Goal: Navigation & Orientation: Find specific page/section

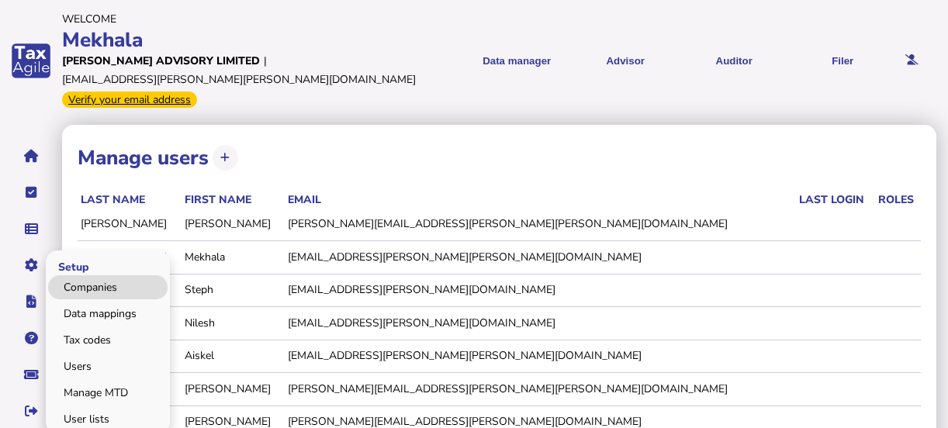
click at [82, 275] on link "Companies" at bounding box center [108, 287] width 120 height 24
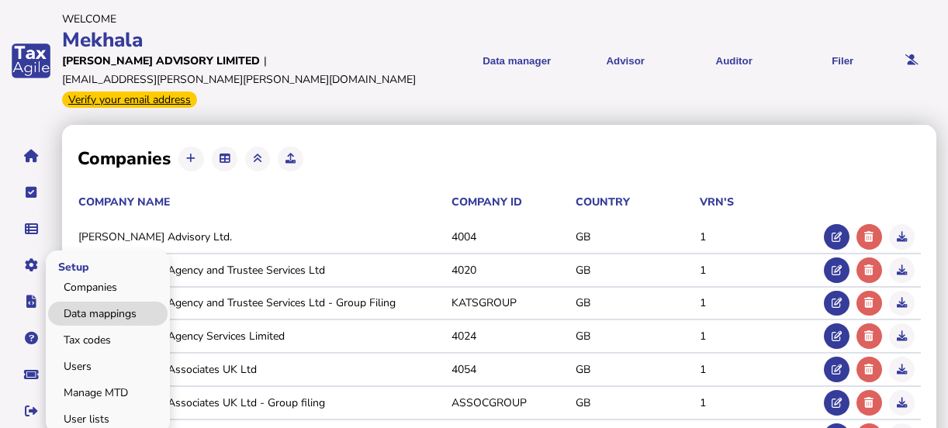
click at [87, 302] on link "Data mappings" at bounding box center [108, 314] width 120 height 24
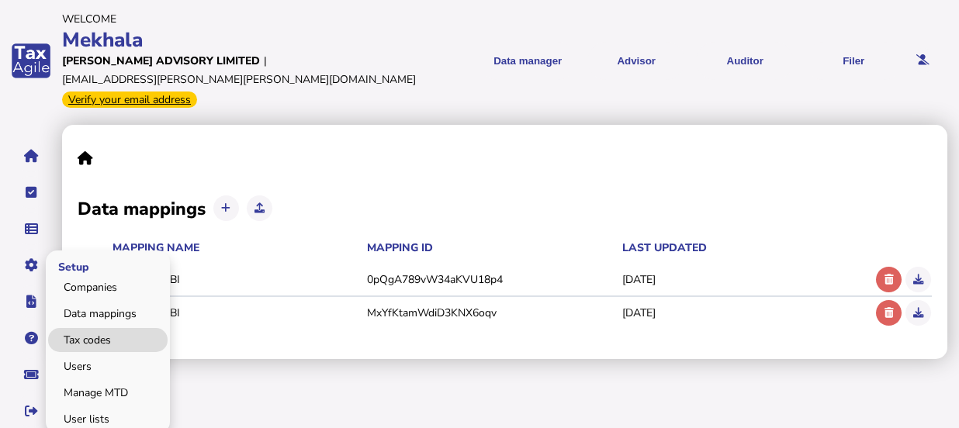
click at [84, 328] on link "Tax codes" at bounding box center [108, 340] width 120 height 24
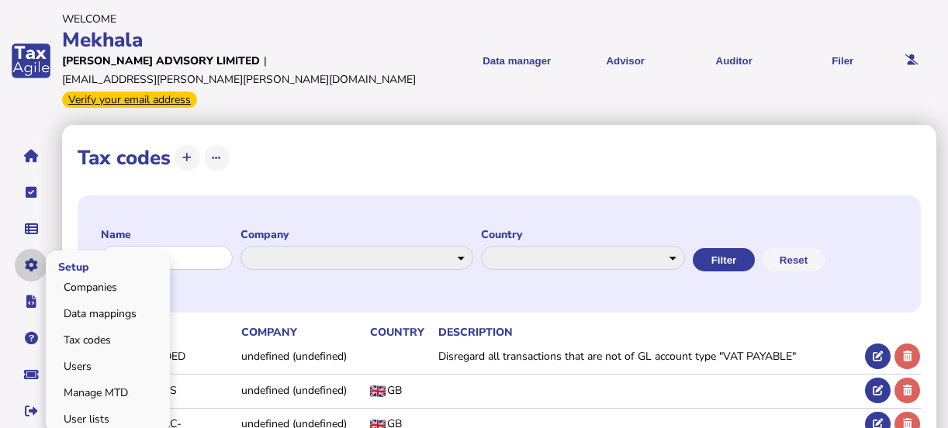
click at [41, 249] on button "navigate application pages" at bounding box center [31, 265] width 33 height 33
click at [74, 355] on link "Users" at bounding box center [108, 367] width 120 height 24
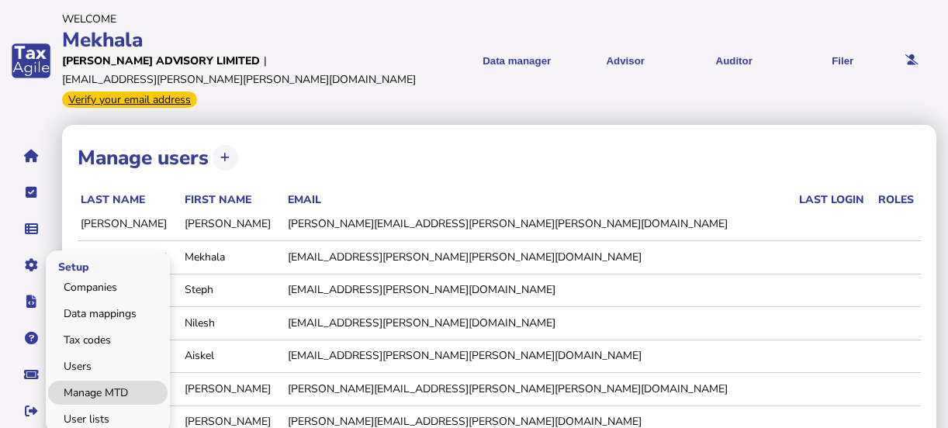
click at [88, 381] on link "Manage MTD" at bounding box center [108, 393] width 120 height 24
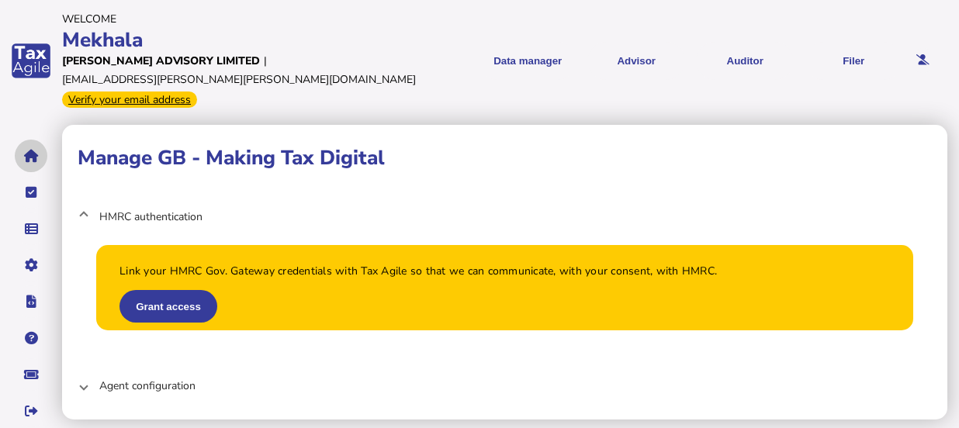
click at [39, 140] on button "navigate application pages" at bounding box center [31, 156] width 33 height 33
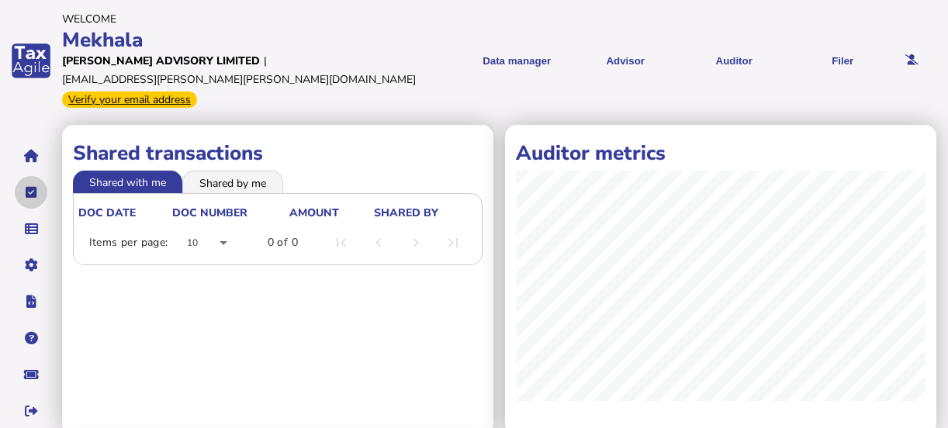
click at [28, 192] on icon "navigate application pages" at bounding box center [32, 192] width 12 height 1
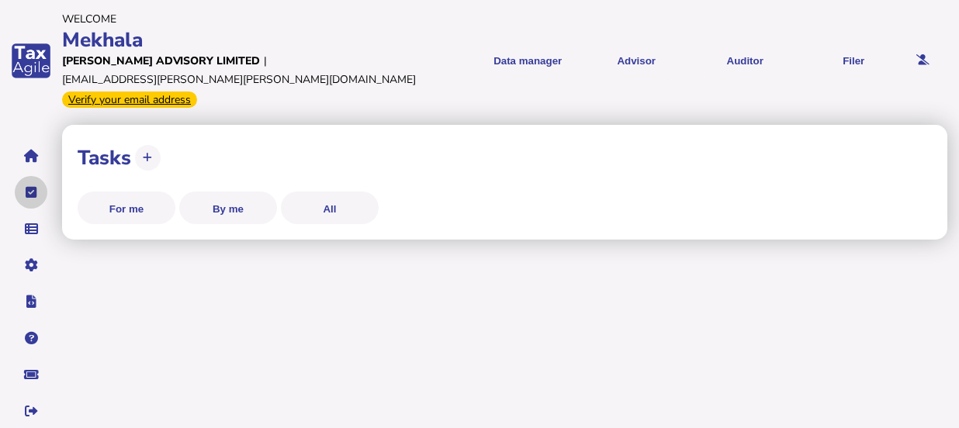
select select "**********"
select select "********"
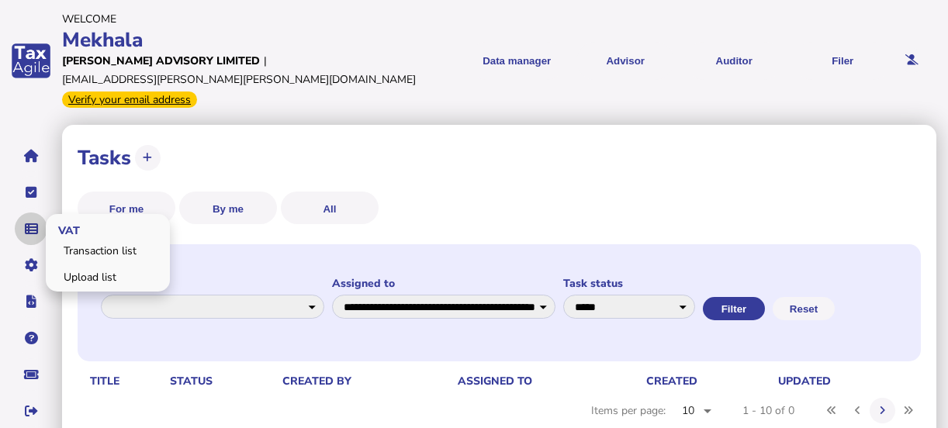
click at [25, 229] on icon "navigate application pages" at bounding box center [31, 229] width 13 height 1
click at [97, 239] on link "Transaction list" at bounding box center [108, 251] width 120 height 24
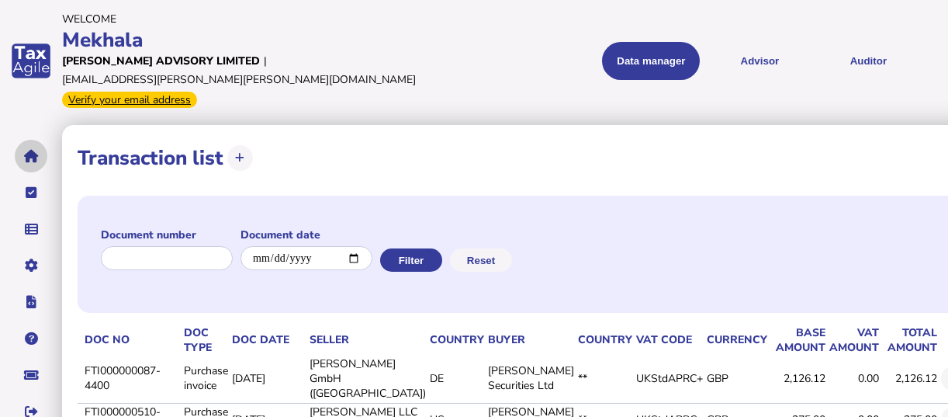
click at [31, 156] on icon "navigate application pages" at bounding box center [31, 156] width 15 height 1
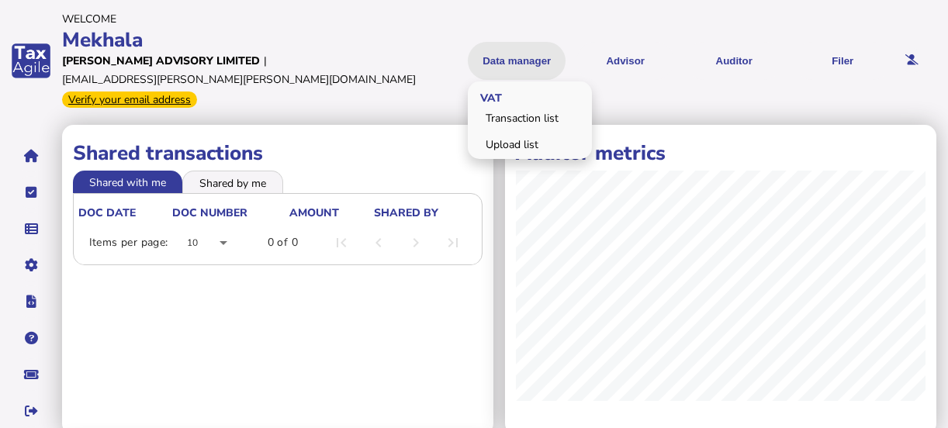
click at [512, 46] on button "Data manager" at bounding box center [517, 61] width 98 height 38
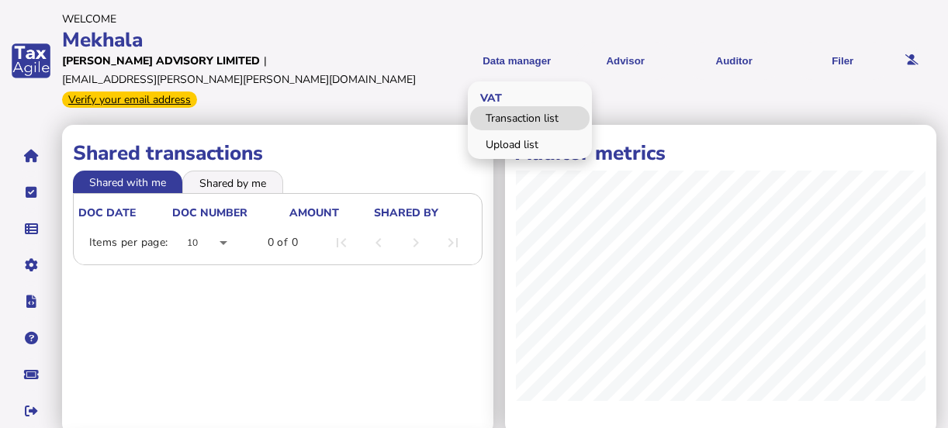
click at [515, 106] on link "Transaction list" at bounding box center [530, 118] width 120 height 24
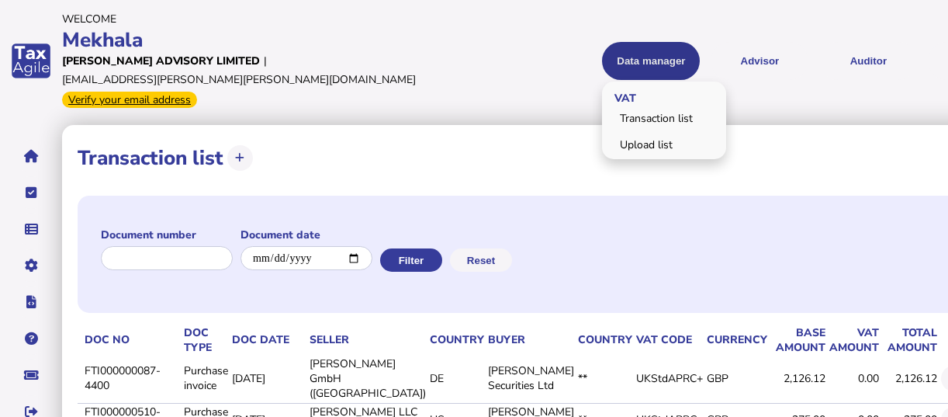
click at [602, 46] on button "Data manager" at bounding box center [651, 61] width 98 height 38
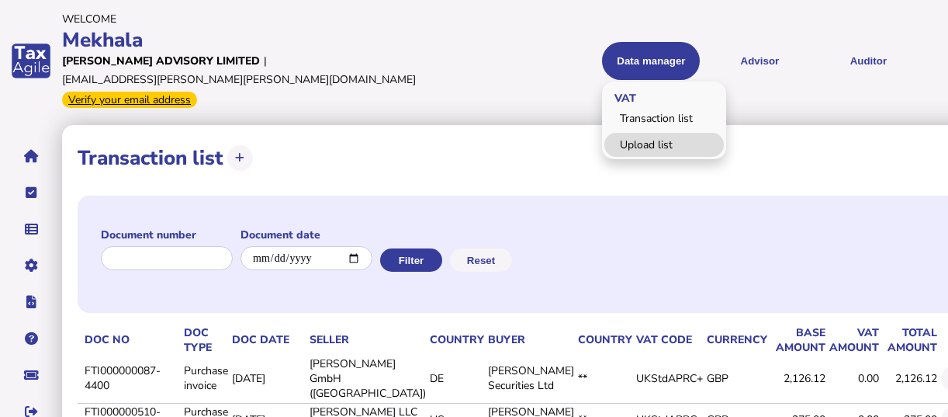
click at [604, 133] on link "Upload list" at bounding box center [664, 145] width 120 height 24
